Goal: Transaction & Acquisition: Download file/media

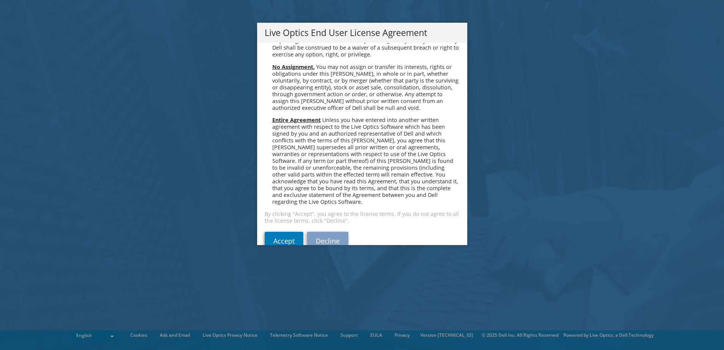
scroll to position [2863, 0]
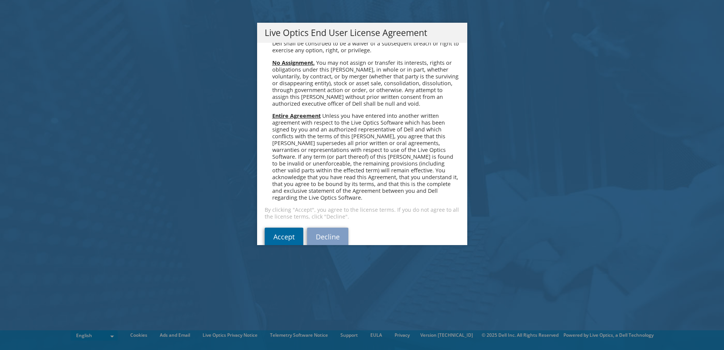
click at [288, 228] on link "Accept" at bounding box center [284, 237] width 39 height 18
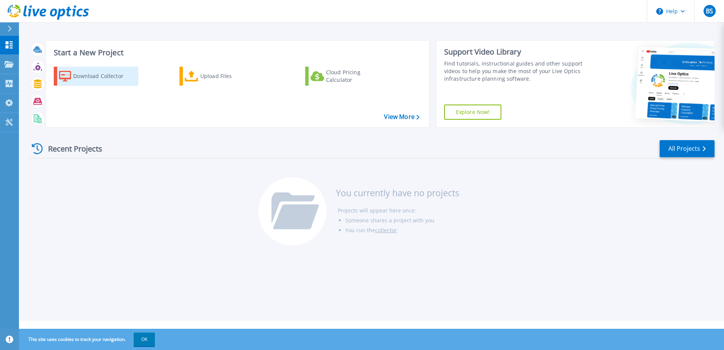
click at [91, 72] on div "Download Collector" at bounding box center [103, 76] width 61 height 15
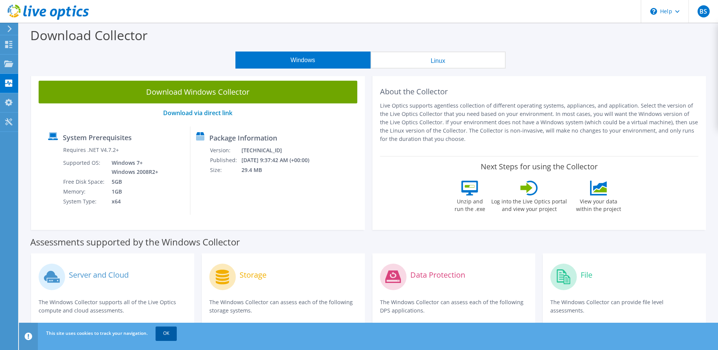
click at [167, 334] on link "OK" at bounding box center [166, 333] width 21 height 14
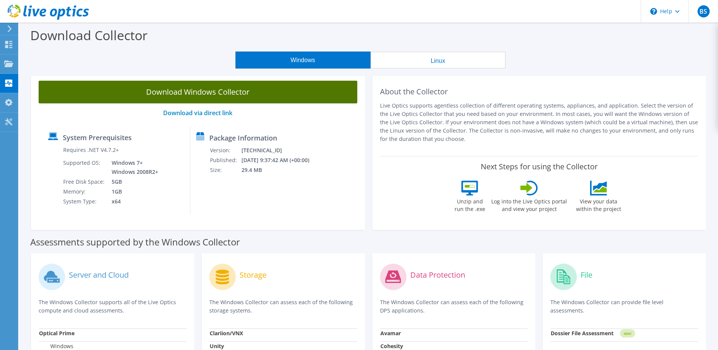
click at [191, 93] on link "Download Windows Collector" at bounding box center [198, 92] width 319 height 23
